Goal: Find specific page/section: Find specific page/section

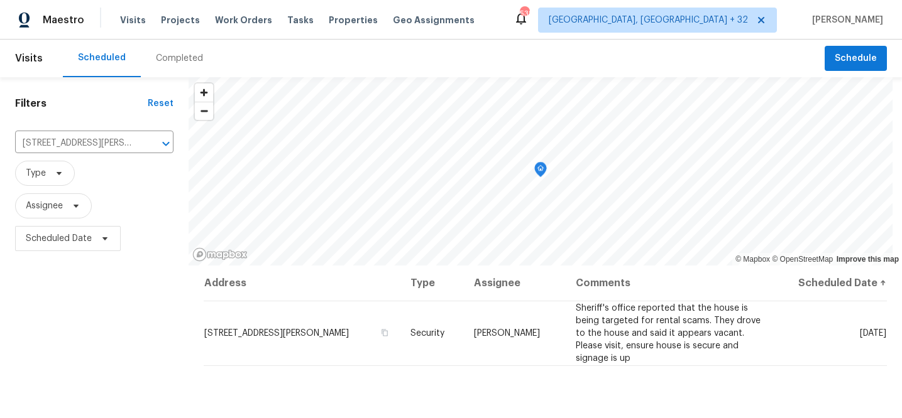
click at [185, 57] on div "Completed" at bounding box center [179, 58] width 47 height 13
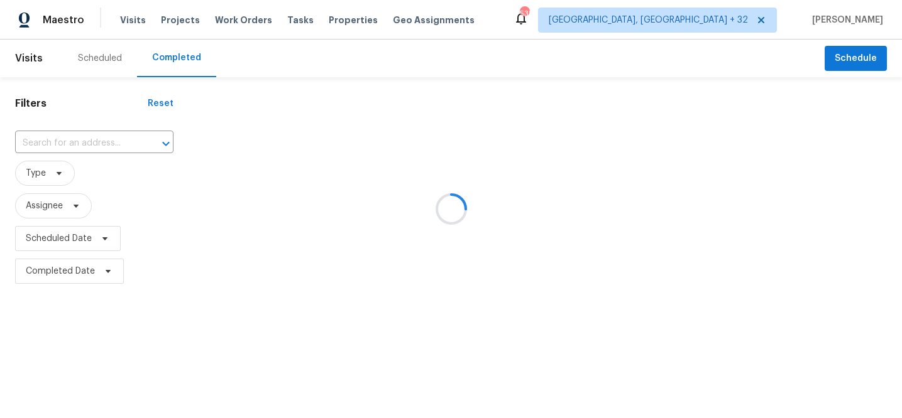
click at [99, 144] on div at bounding box center [451, 209] width 902 height 418
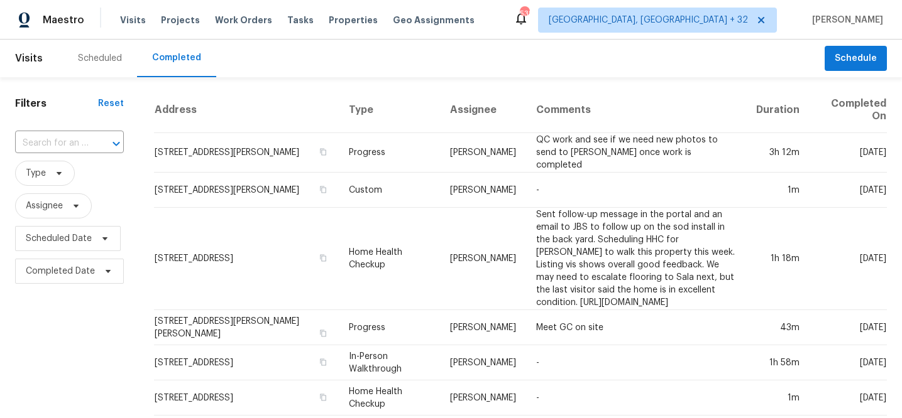
click at [99, 144] on div at bounding box center [107, 144] width 33 height 18
paste input "[STREET_ADDRESS]"
type input "[STREET_ADDRESS]"
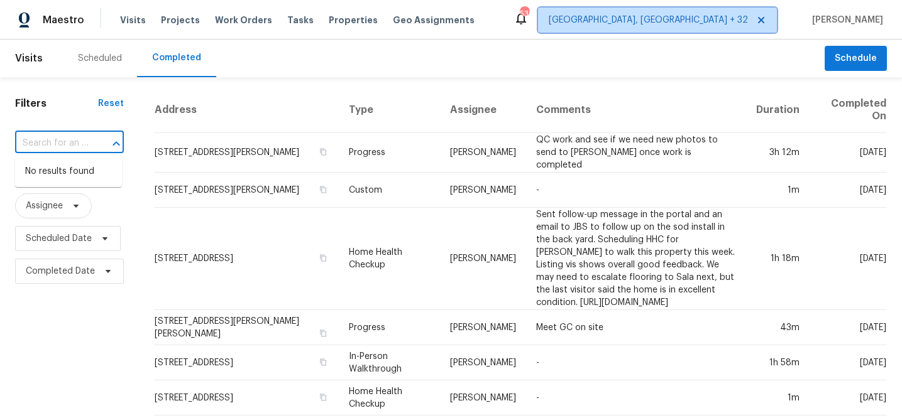
click at [711, 16] on span "[GEOGRAPHIC_DATA], [GEOGRAPHIC_DATA] + 32" at bounding box center [648, 20] width 199 height 13
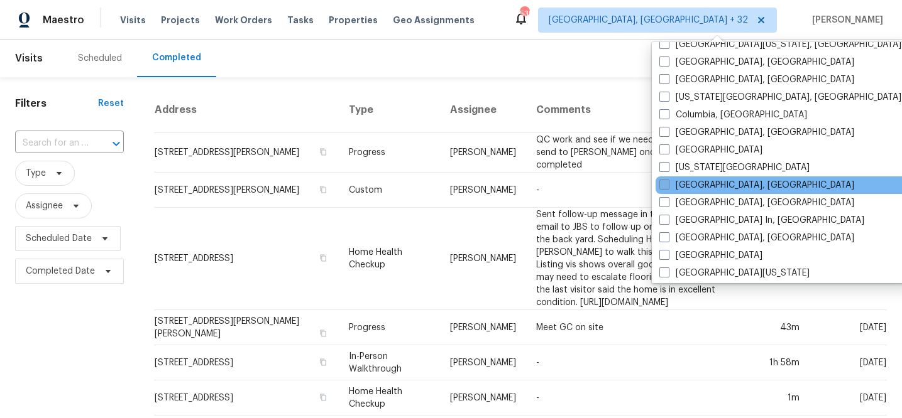
scroll to position [700, 0]
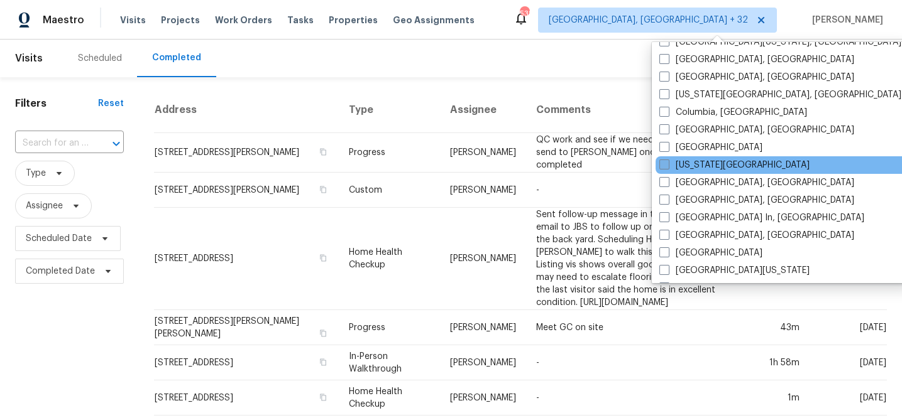
click at [663, 165] on span at bounding box center [664, 165] width 10 height 10
click at [663, 165] on input "[US_STATE][GEOGRAPHIC_DATA]" at bounding box center [663, 163] width 8 height 8
checkbox input "true"
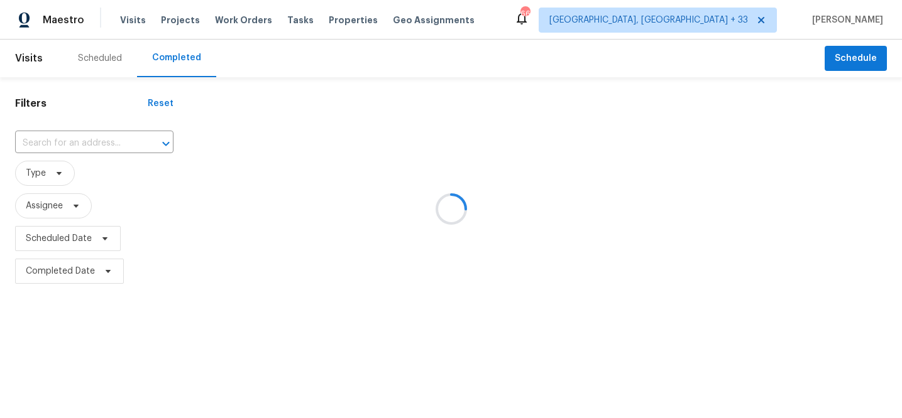
click at [71, 141] on div at bounding box center [451, 209] width 902 height 418
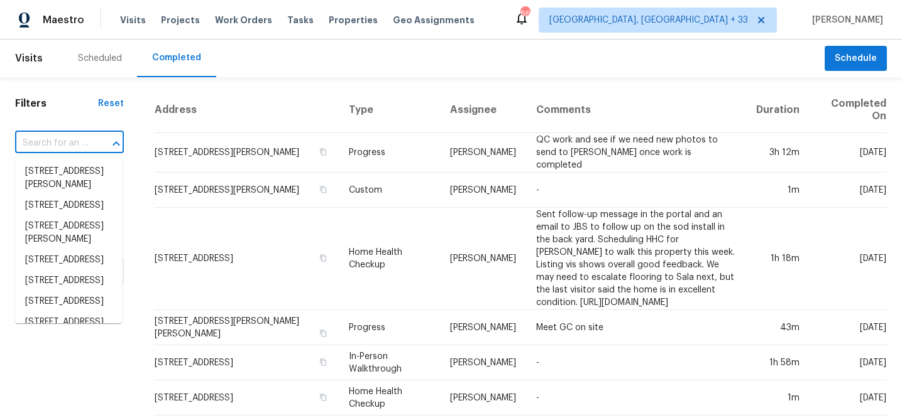
click at [79, 143] on input "text" at bounding box center [52, 143] width 74 height 19
paste input "[STREET_ADDRESS]"
type input "[STREET_ADDRESS]"
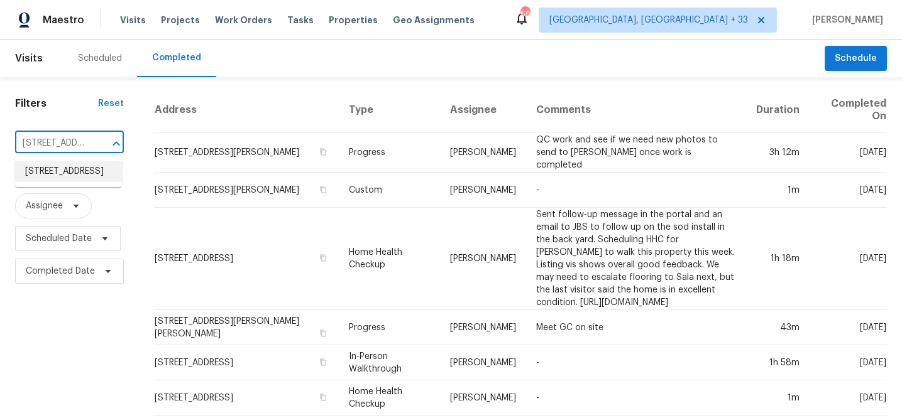
click at [54, 182] on li "[STREET_ADDRESS]" at bounding box center [68, 171] width 107 height 21
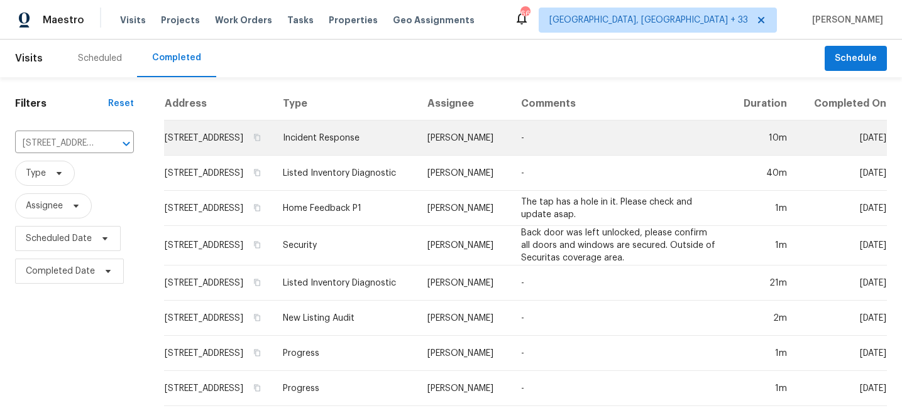
click at [387, 138] on td "Incident Response" at bounding box center [345, 138] width 145 height 35
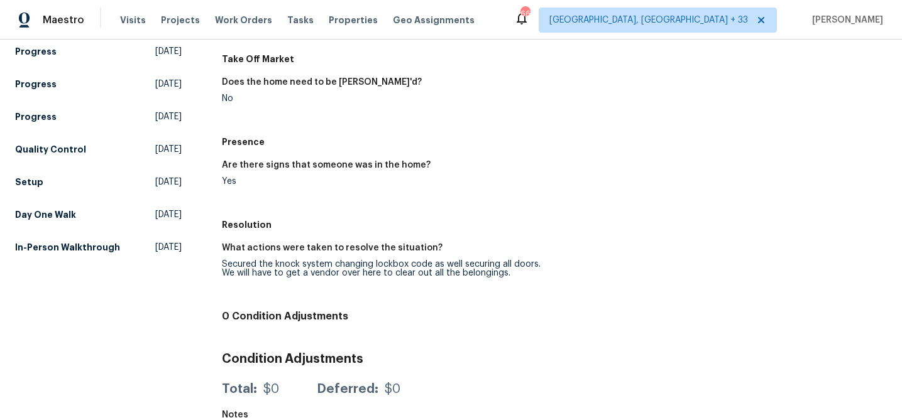
scroll to position [337, 0]
